Goal: Find contact information: Find contact information

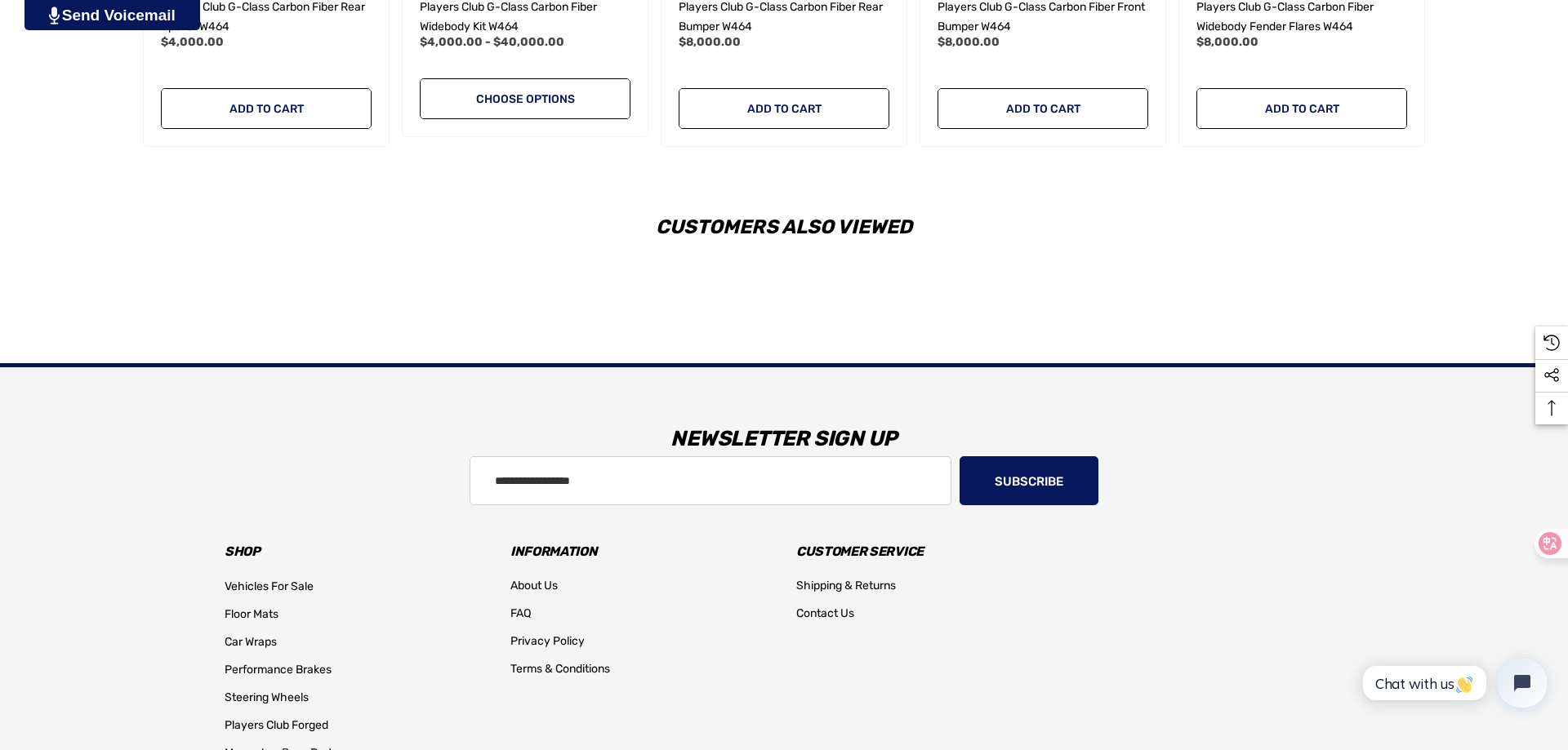
scroll to position [2560, 0]
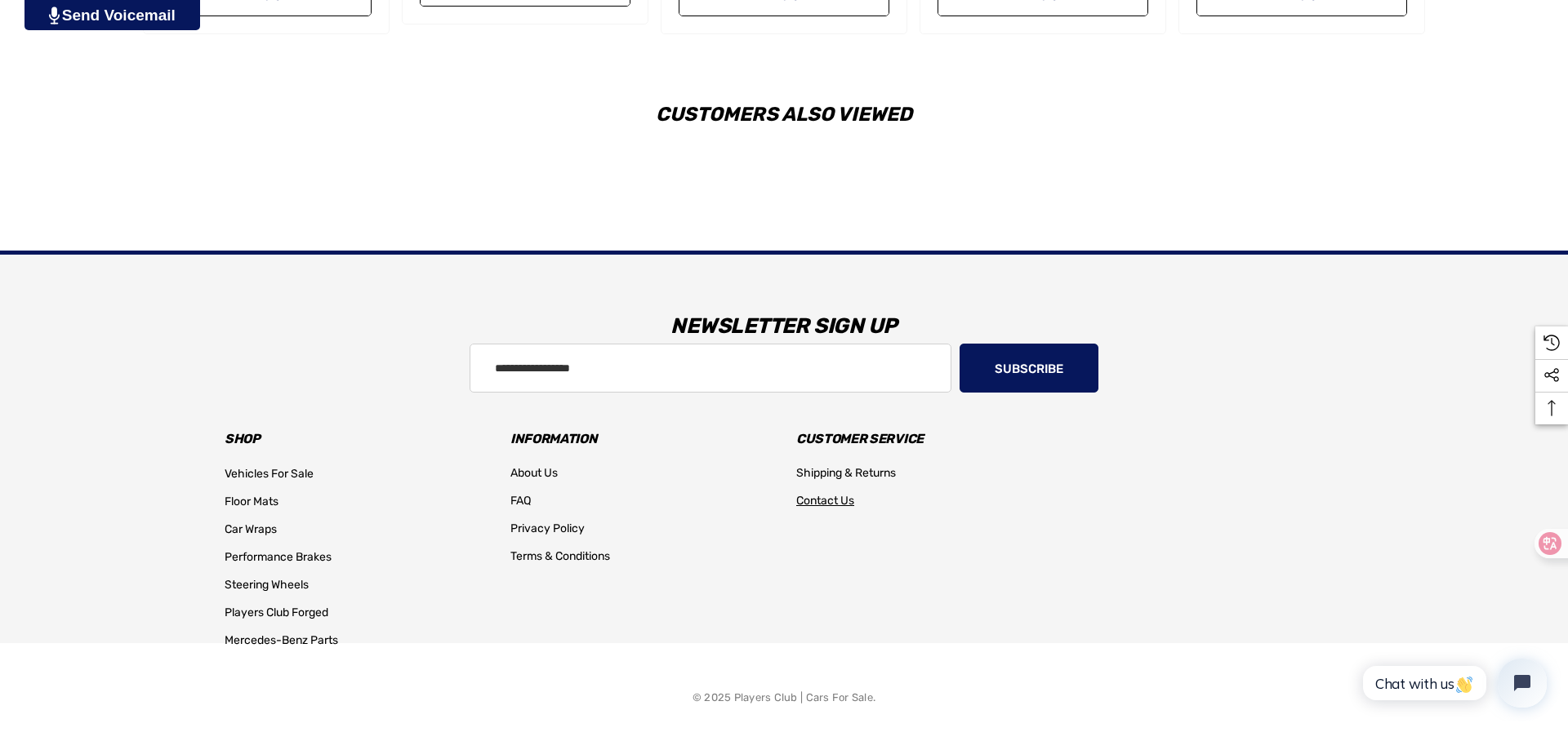
click at [835, 503] on span "Contact Us" at bounding box center [825, 501] width 58 height 14
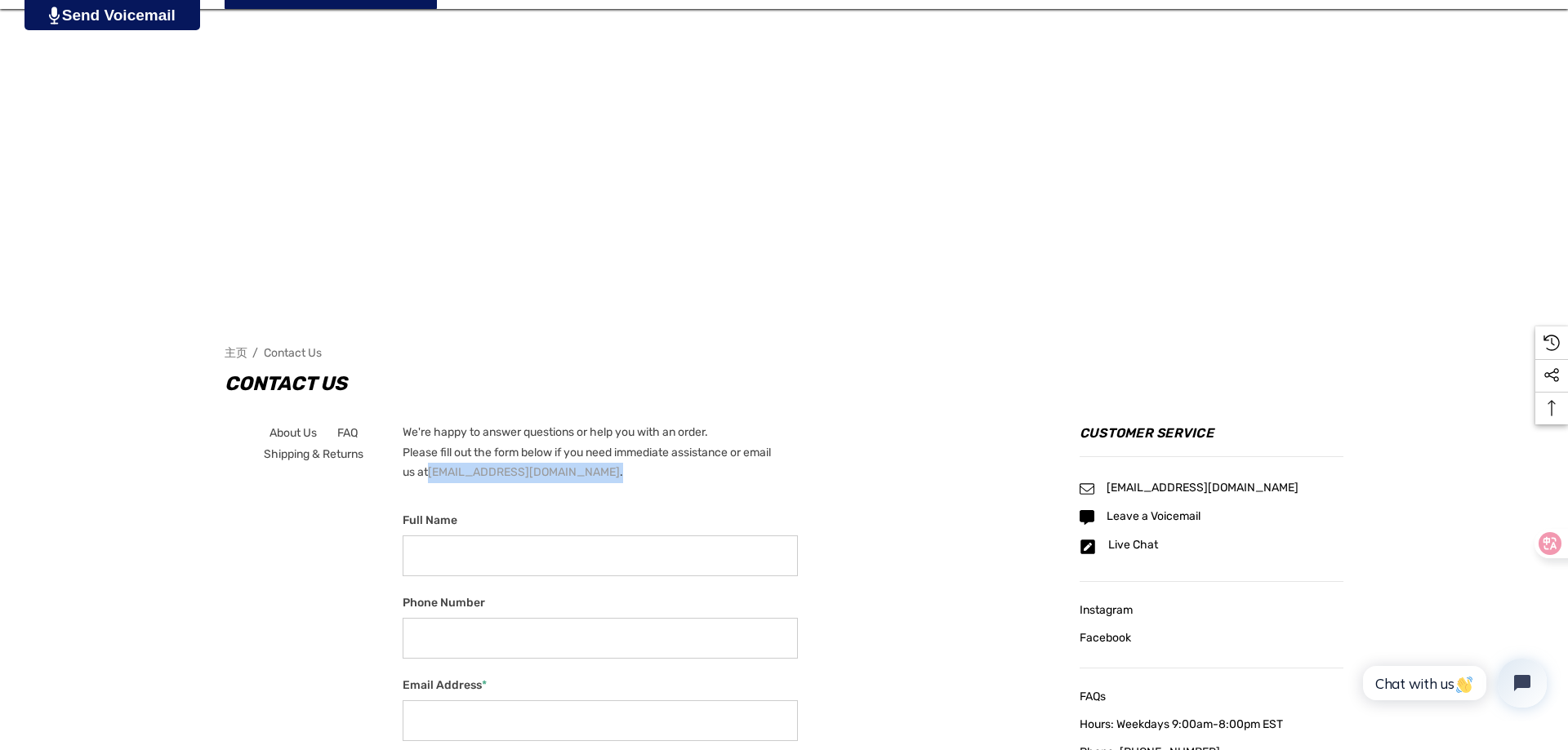
drag, startPoint x: 630, startPoint y: 474, endPoint x: 468, endPoint y: 475, distance: 162.5
click at [468, 475] on p "We're happy to answer questions or help you with an order. Please fill out the …" at bounding box center [600, 453] width 395 height 60
copy p "info@playersclubcars.com ."
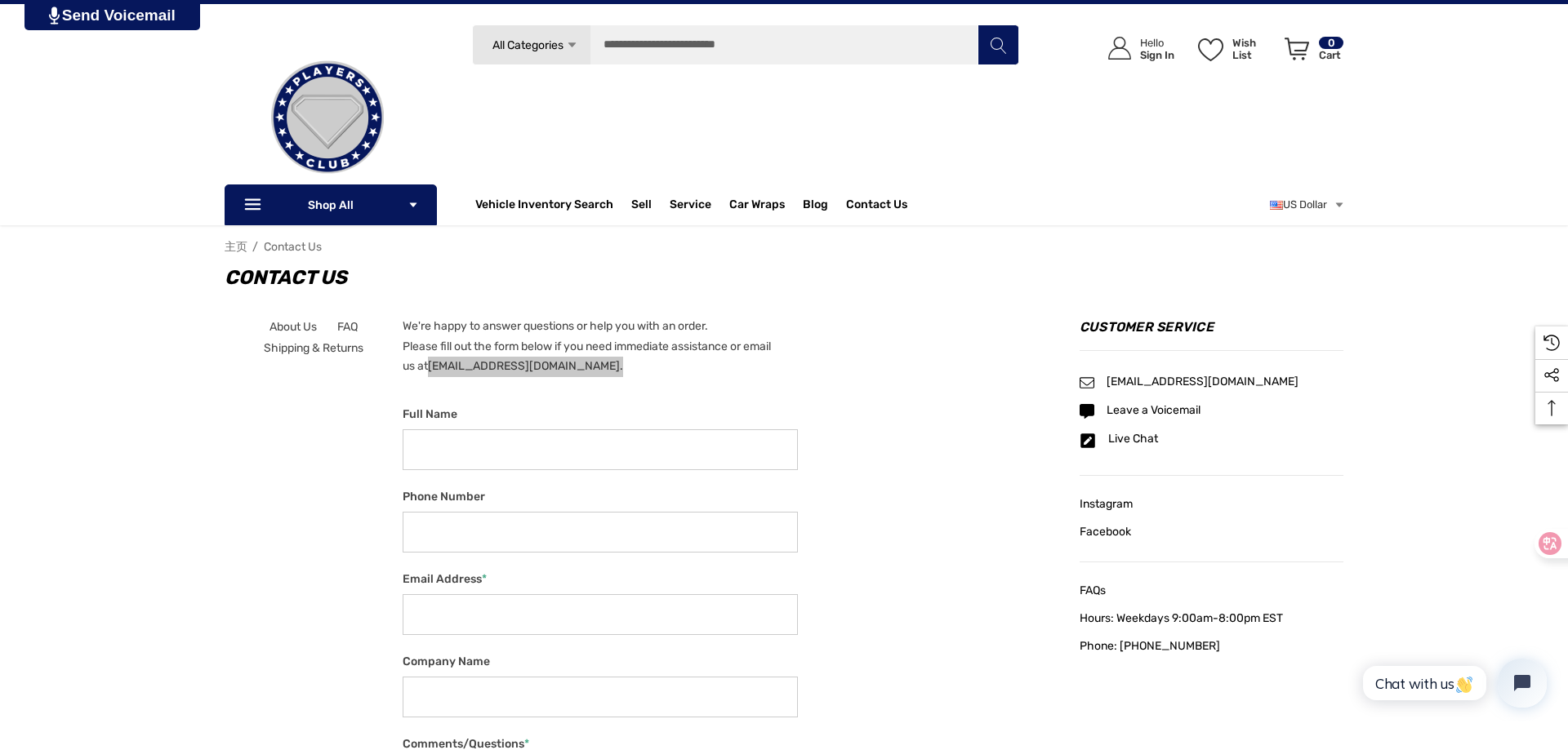
scroll to position [327, 0]
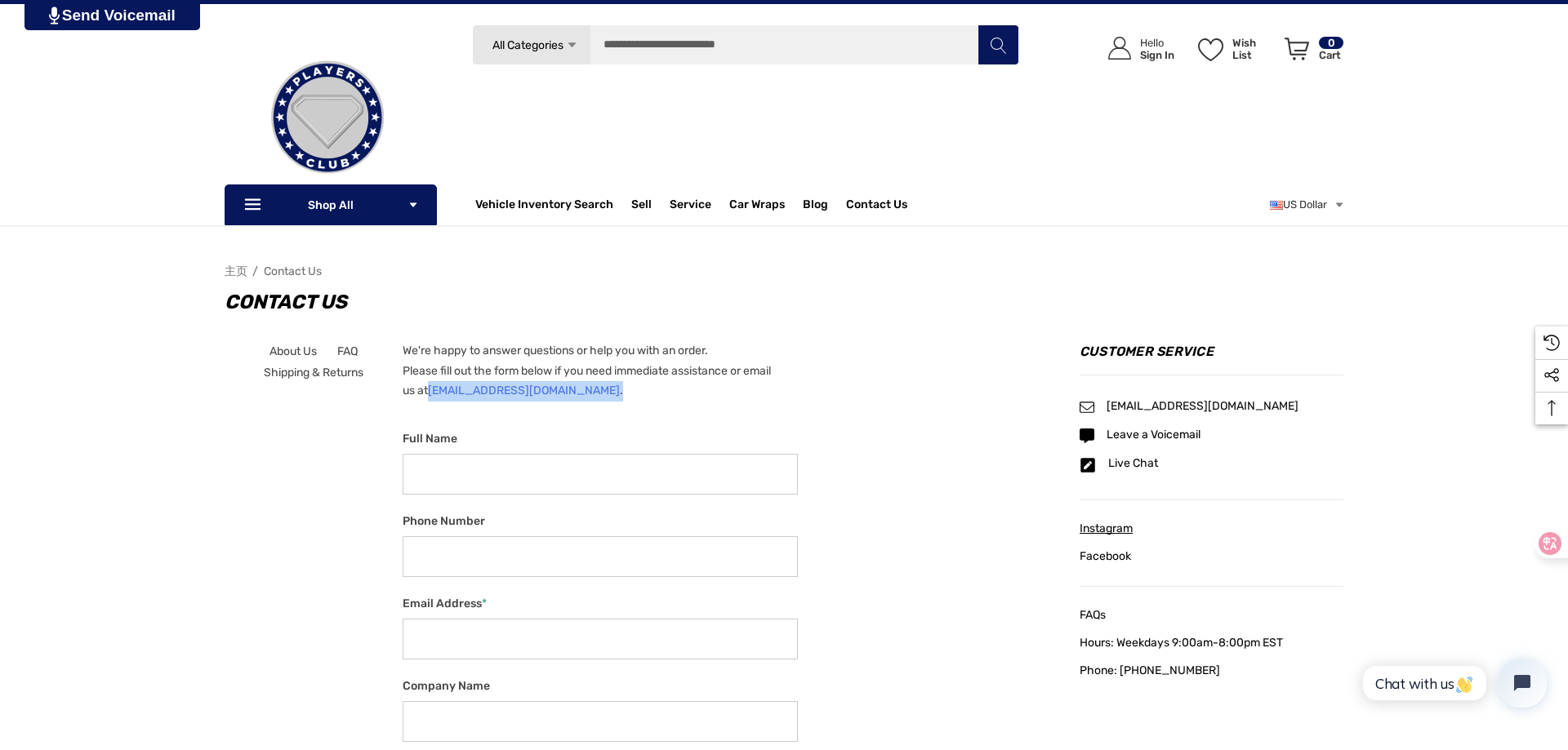
click at [1116, 533] on span "Instagram" at bounding box center [1106, 529] width 53 height 14
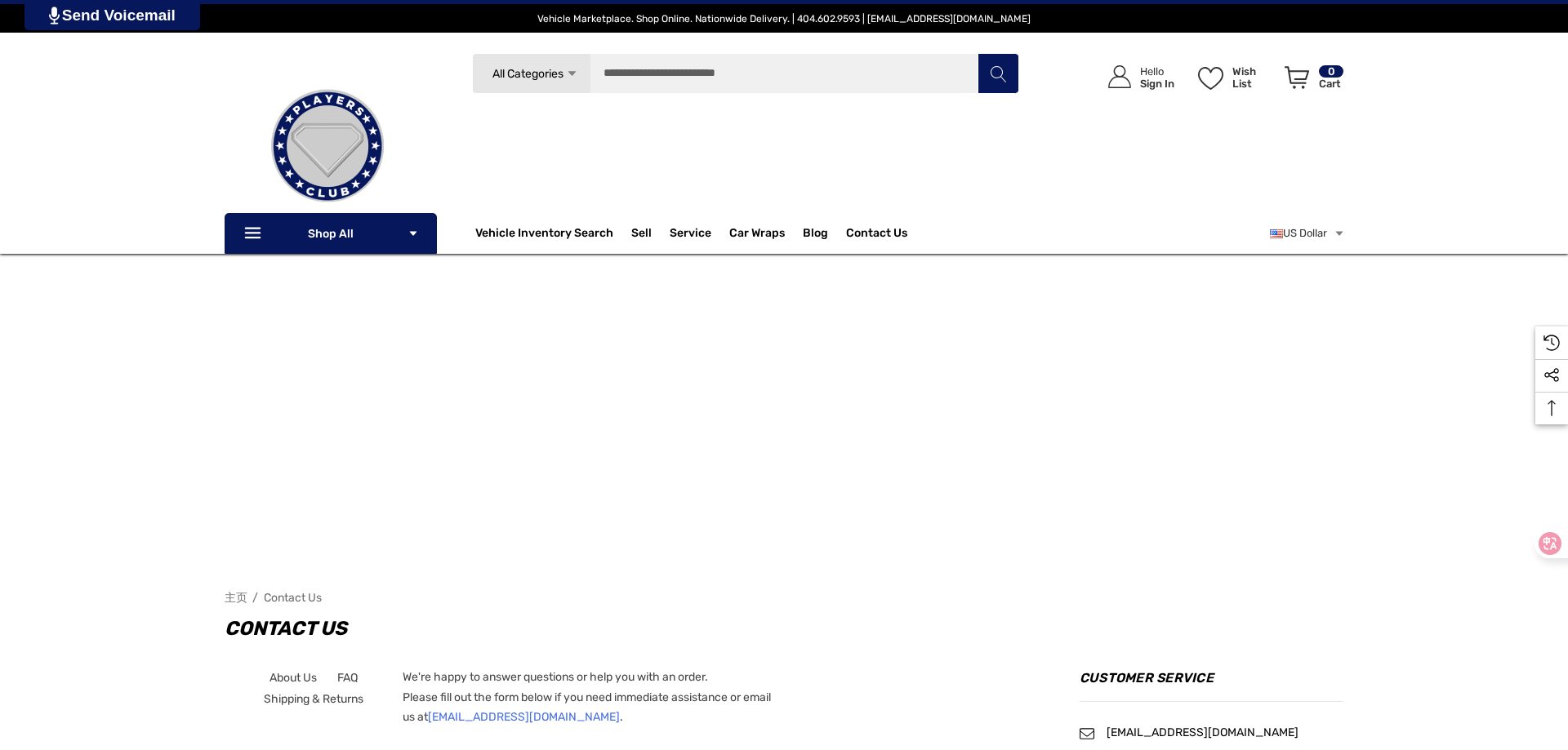
scroll to position [653, 0]
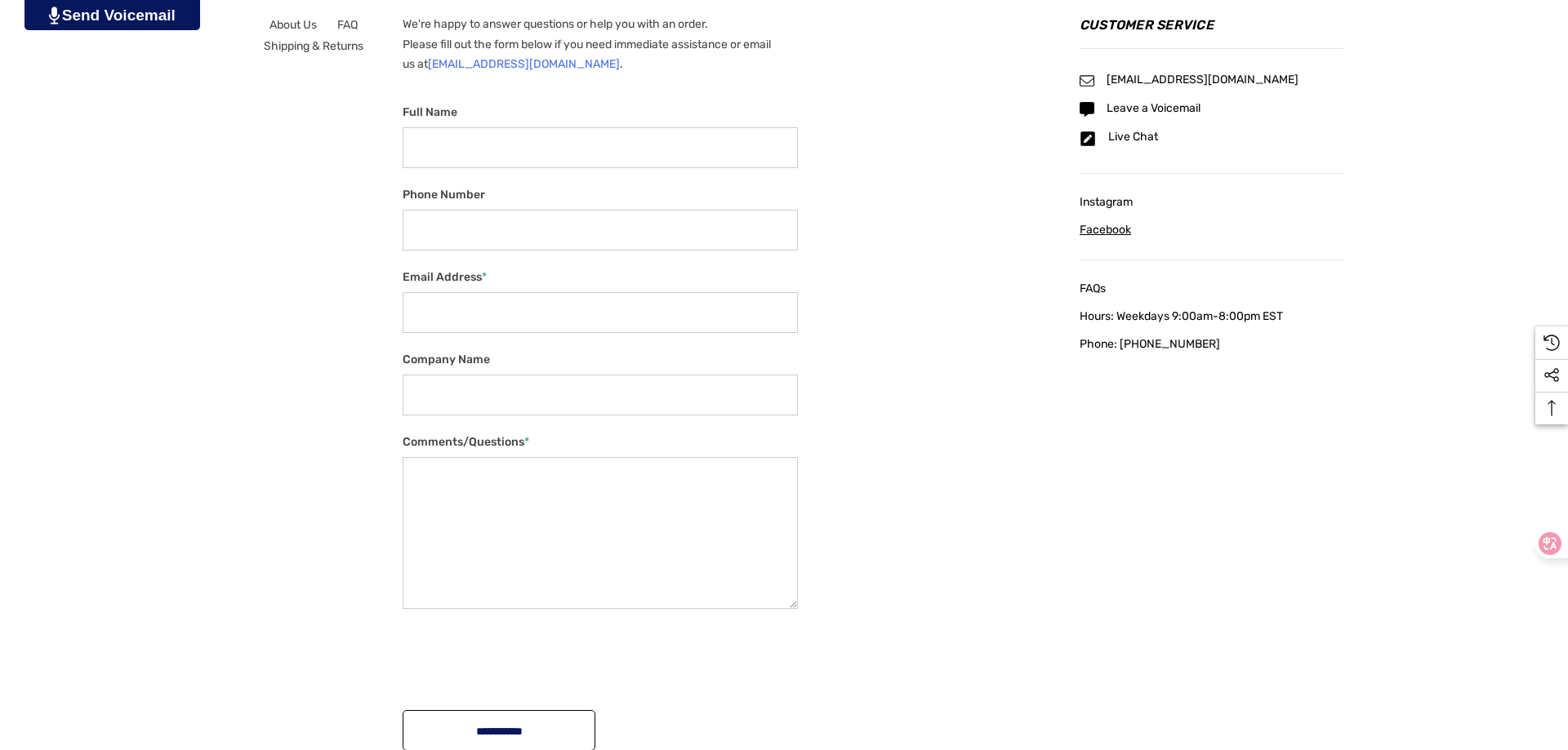
click at [1111, 229] on span "Facebook" at bounding box center [1105, 230] width 51 height 14
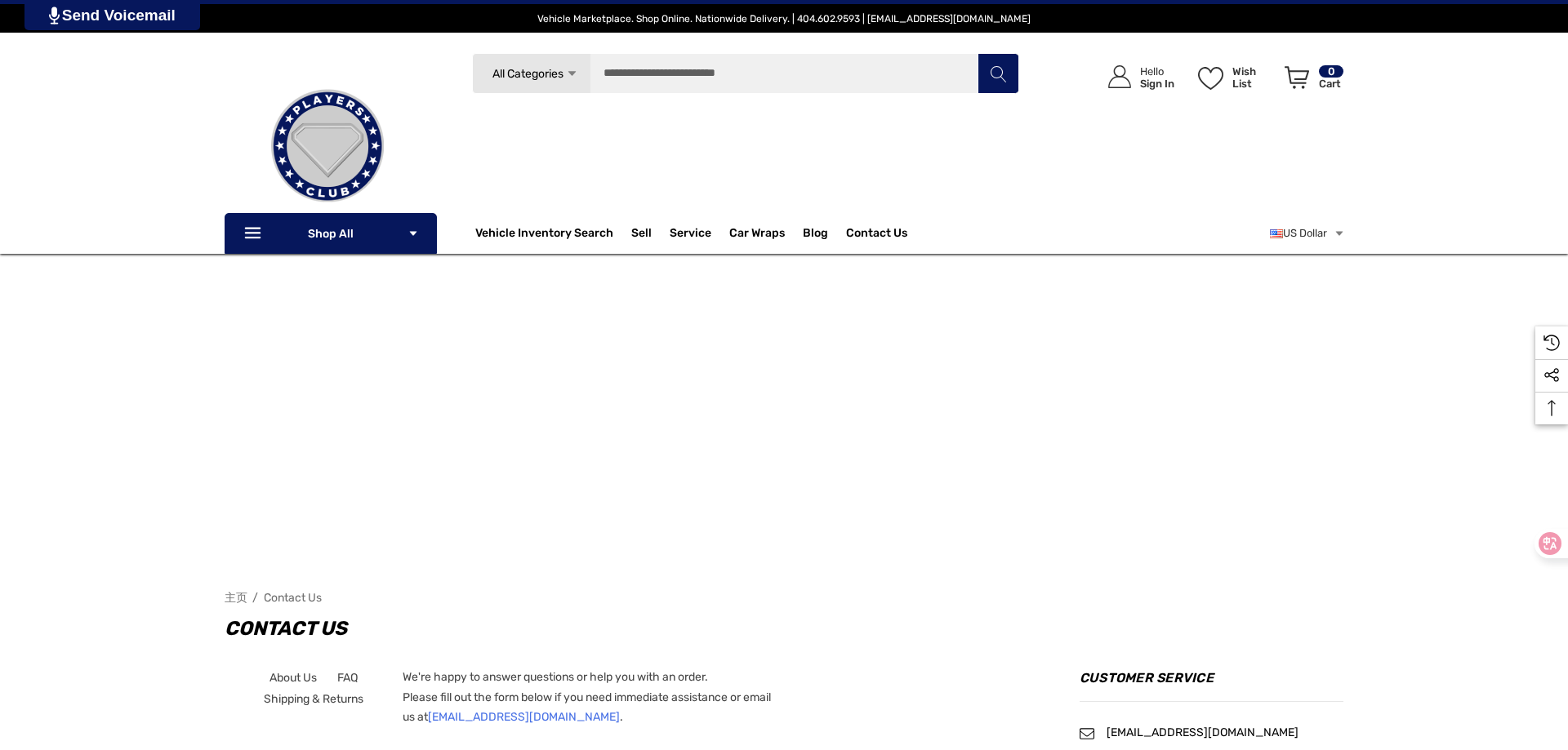
scroll to position [653, 0]
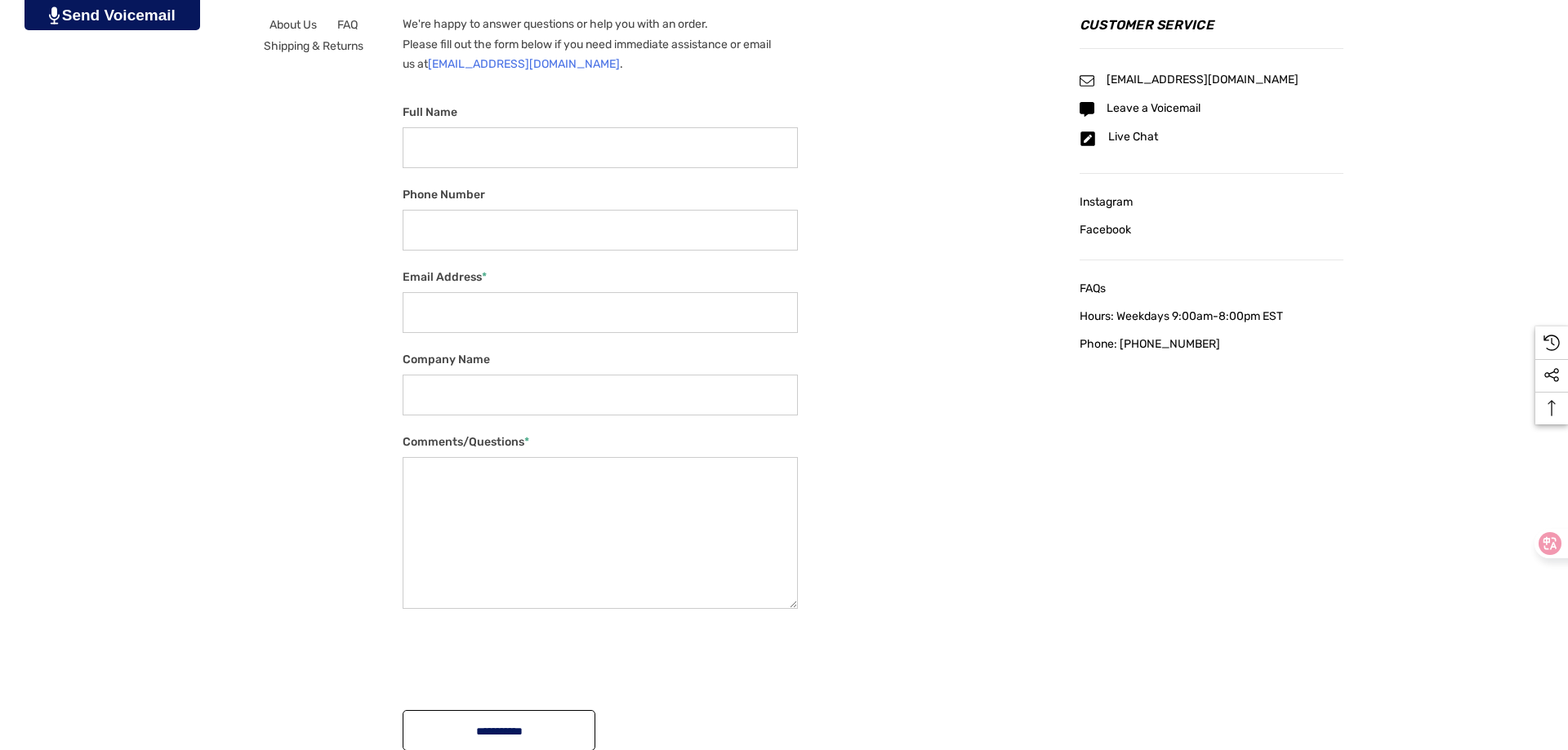
click at [1109, 205] on span "Instagram" at bounding box center [1106, 202] width 53 height 14
